Goal: Find specific page/section: Find specific page/section

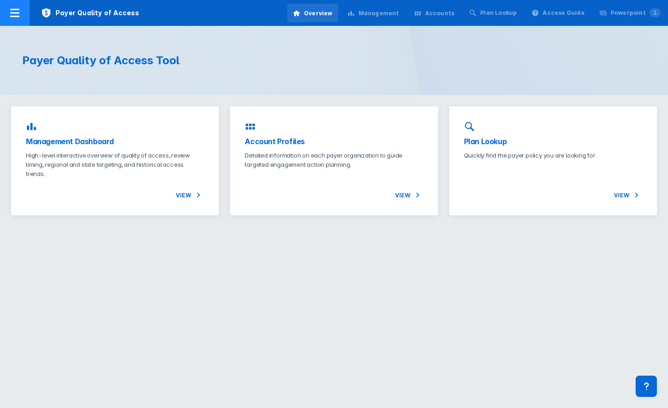
click at [15, 12] on icon at bounding box center [14, 12] width 11 height 11
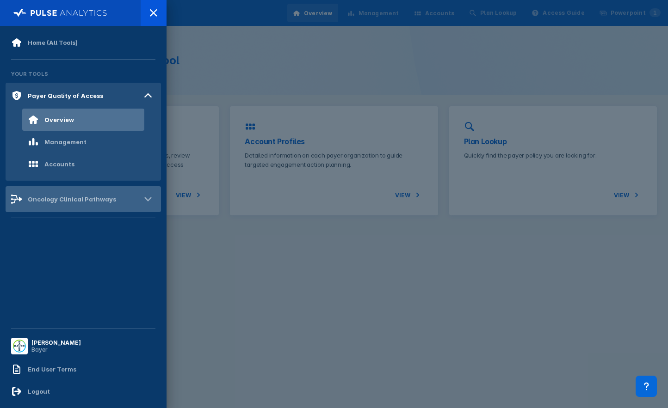
click at [48, 196] on div "Oncology Clinical Pathways" at bounding box center [72, 199] width 88 height 7
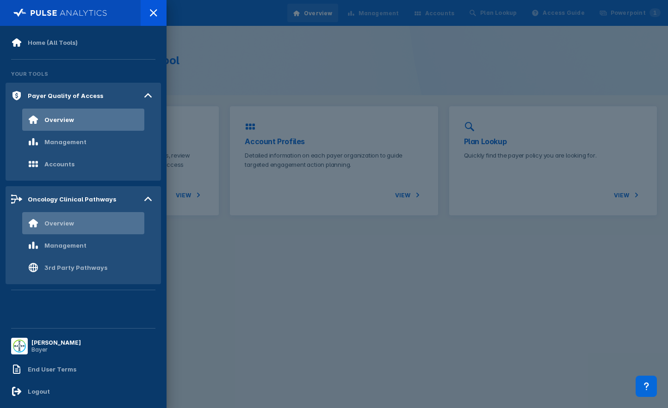
click at [63, 226] on div "Overview" at bounding box center [59, 223] width 30 height 7
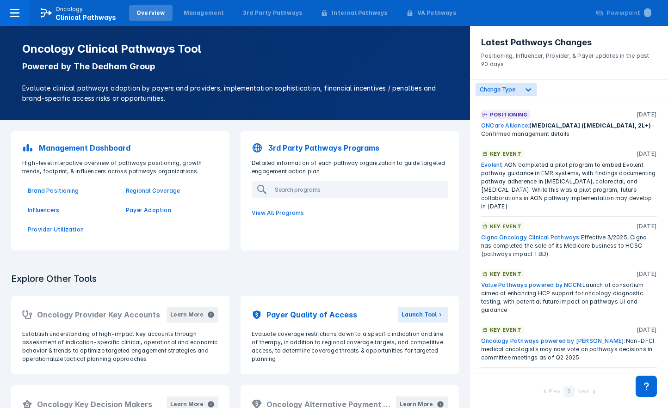
click at [133, 263] on div "Explore Other Tools Oncology Provider Key Accounts Learn More Establish underst…" at bounding box center [235, 409] width 470 height 295
click at [525, 87] on icon at bounding box center [528, 89] width 9 height 9
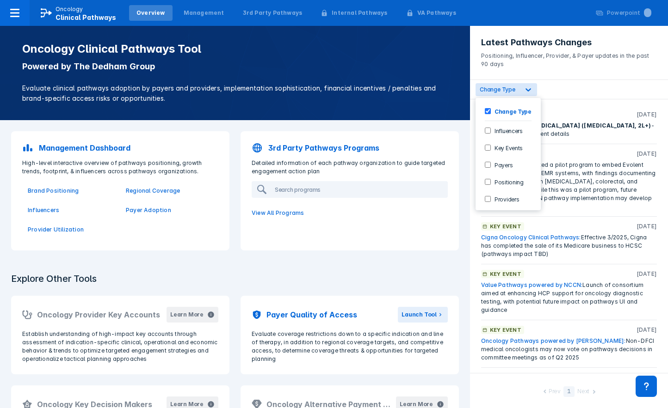
click at [488, 187] on div "Positioning" at bounding box center [508, 181] width 58 height 15
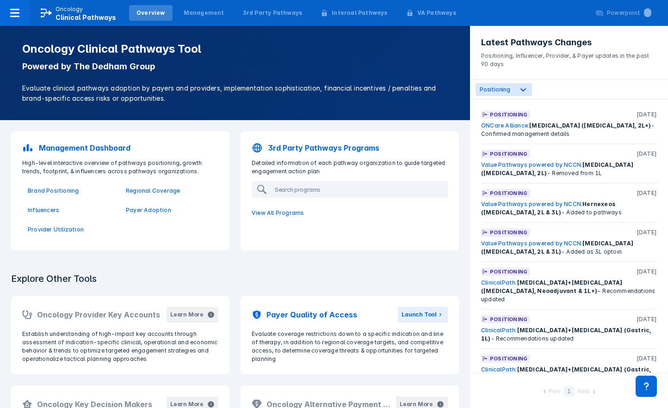
click at [575, 101] on div "Positioning [DATE] ONCare Alliance: [MEDICAL_DATA] ([MEDICAL_DATA], 2L+) - Conf…" at bounding box center [569, 236] width 198 height 274
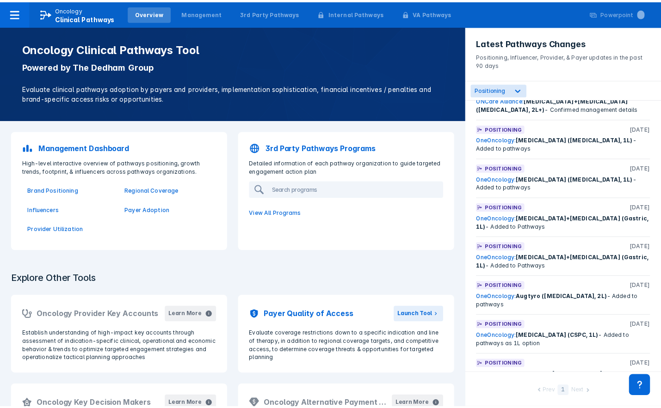
scroll to position [428, 0]
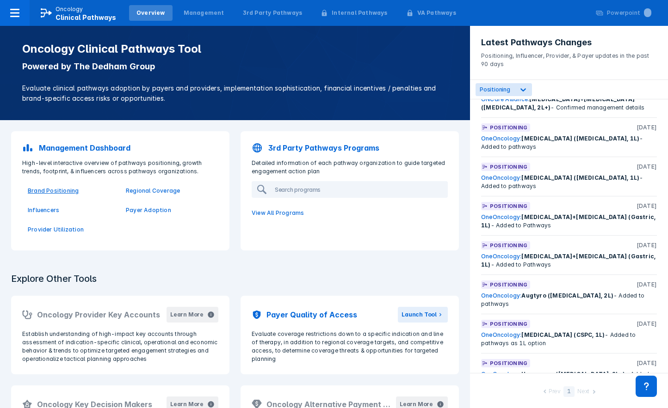
click at [64, 192] on p "Brand Positioning" at bounding box center [71, 191] width 87 height 8
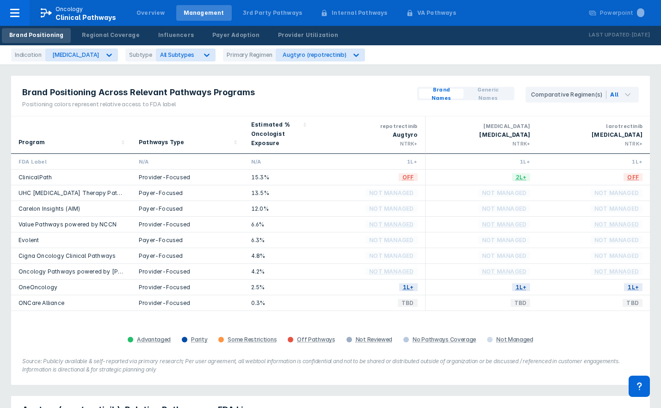
click at [37, 134] on div "Program" at bounding box center [71, 135] width 105 height 30
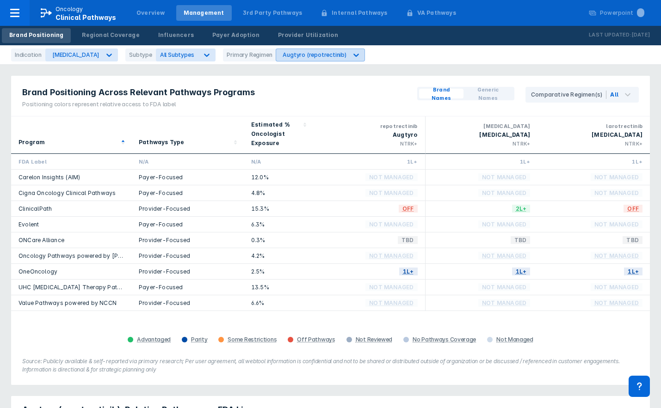
click at [288, 55] on div "Augtyro (repotrectinib)" at bounding box center [314, 54] width 63 height 7
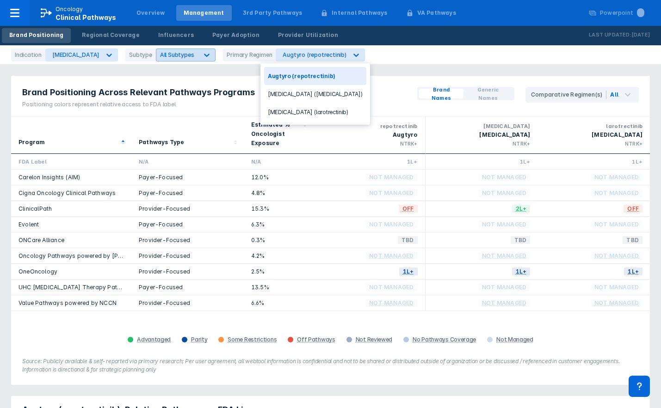
click at [162, 61] on div "All Subtypes" at bounding box center [186, 55] width 60 height 13
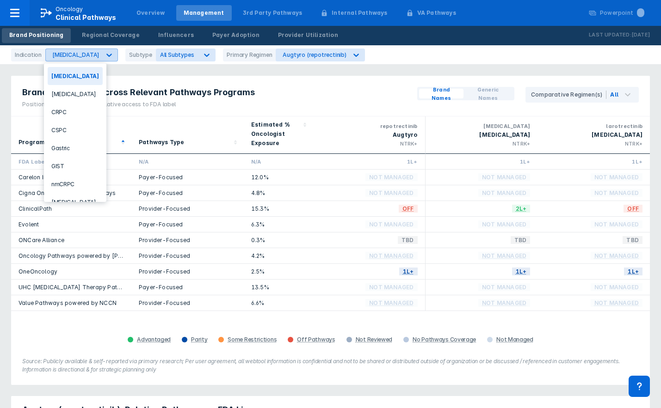
click at [101, 52] on div at bounding box center [109, 55] width 17 height 17
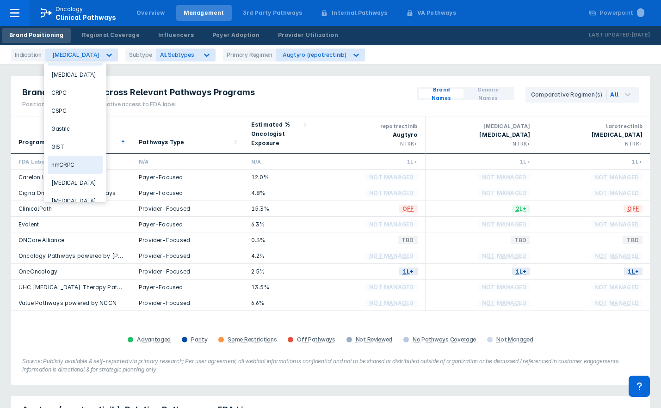
scroll to position [19, 0]
click at [84, 93] on div "CRPC" at bounding box center [75, 93] width 55 height 18
